Goal: Information Seeking & Learning: Check status

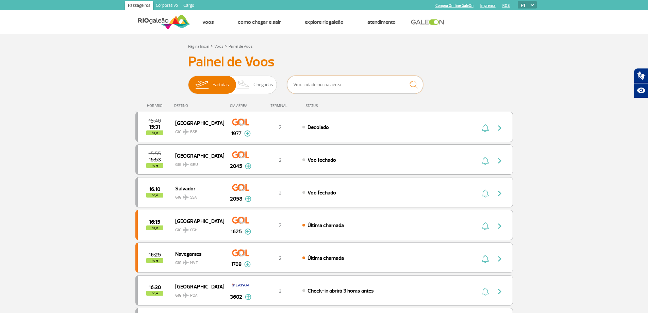
click at [329, 83] on input "text" at bounding box center [355, 85] width 136 height 18
type input "EMIRATES"
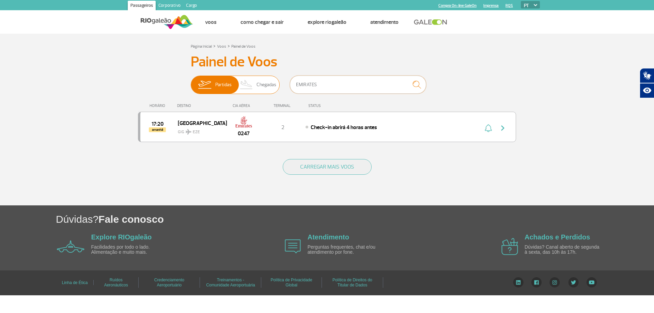
click at [247, 86] on div "Partidas Chegadas EMIRATES" at bounding box center [327, 86] width 272 height 20
type input "DELTA"
drag, startPoint x: 317, startPoint y: 81, endPoint x: 223, endPoint y: 71, distance: 95.2
click at [230, 71] on div "Painel de Voos Partidas Chegadas DELTA 21:00 hoje Atlanta GIG ATL 0060 Parceria…" at bounding box center [327, 101] width 378 height 97
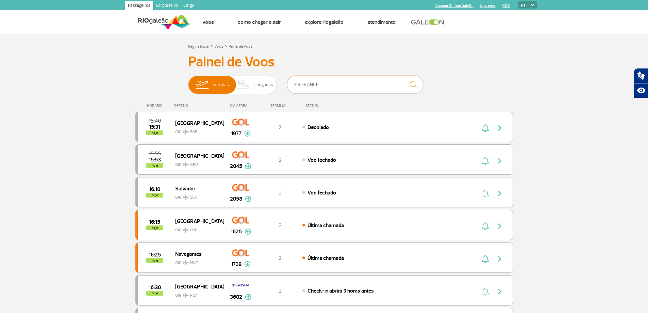
type input "AIR FRANCE"
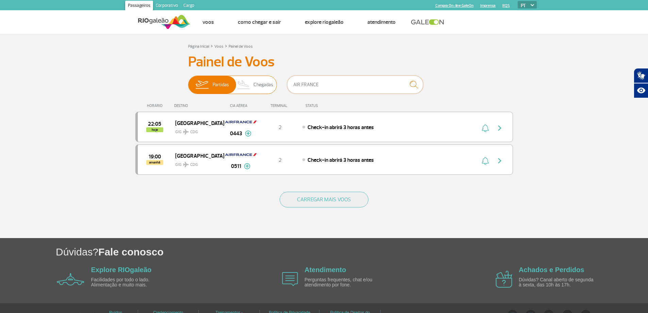
drag, startPoint x: 345, startPoint y: 89, endPoint x: 249, endPoint y: 87, distance: 96.0
click at [248, 87] on div "Partidas Chegadas AIR FRANCE" at bounding box center [324, 86] width 272 height 20
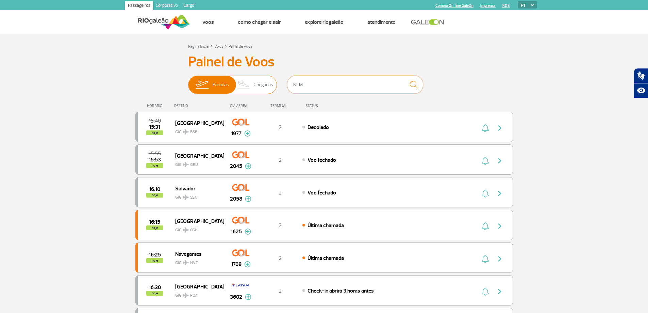
type input "KLM"
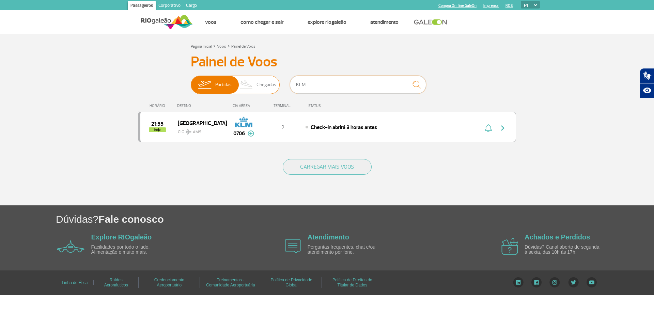
drag, startPoint x: 318, startPoint y: 83, endPoint x: 221, endPoint y: 77, distance: 97.2
click at [222, 78] on div "Partidas Chegadas KLM" at bounding box center [327, 86] width 272 height 20
